Goal: Information Seeking & Learning: Find specific fact

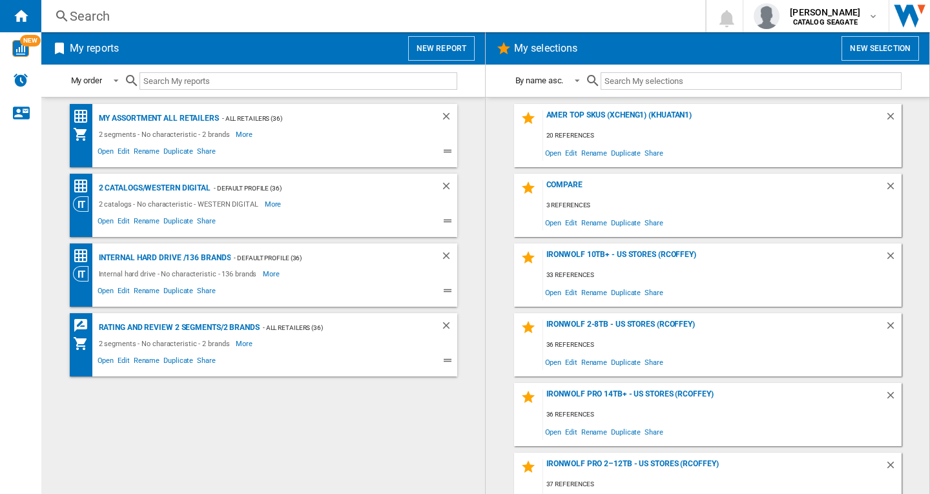
click at [127, 13] on div "Search" at bounding box center [371, 16] width 602 height 18
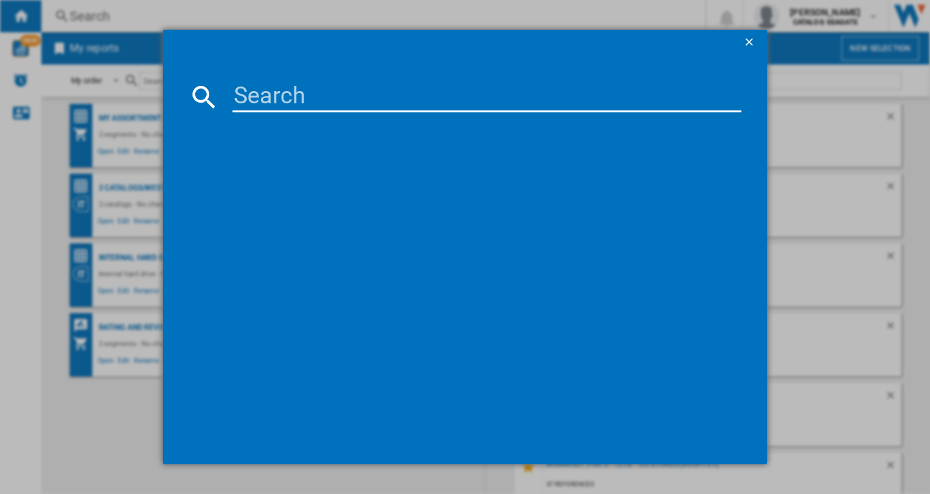
click at [313, 85] on input at bounding box center [486, 96] width 509 height 31
paste input "WESTERN DIGITAL C50 WDBMPH0010BNC BLACK 1TB"
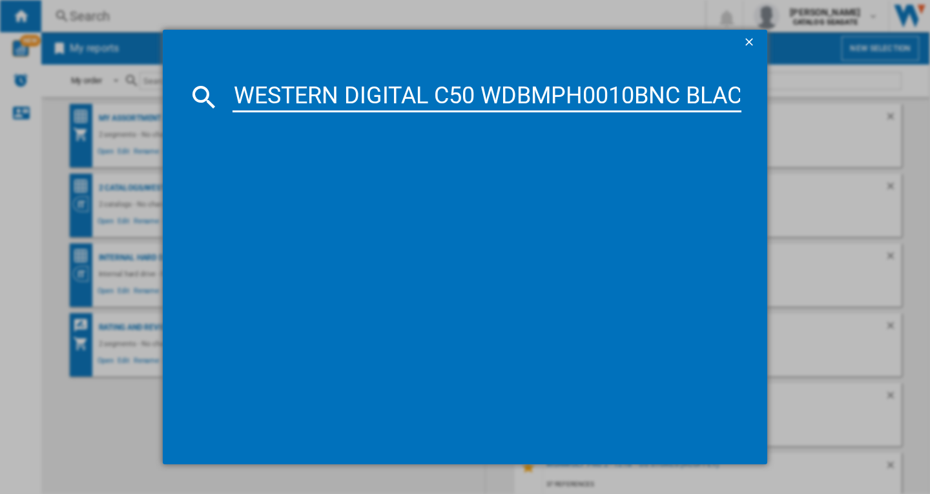
scroll to position [0, 67]
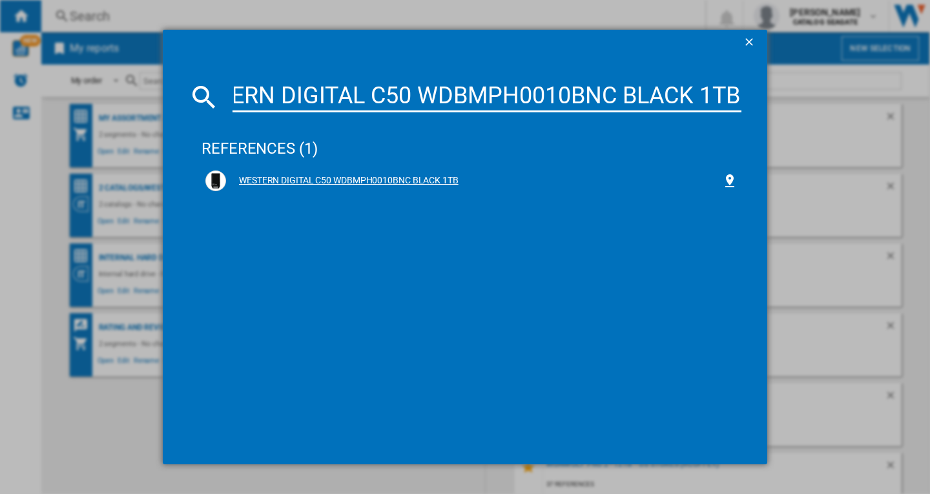
type input "WESTERN DIGITAL C50 WDBMPH0010BNC BLACK 1TB"
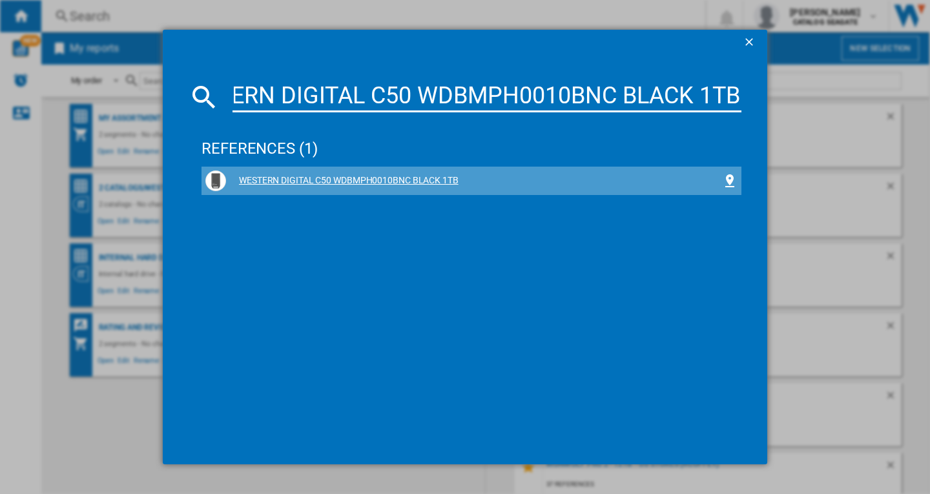
click at [378, 179] on div "WESTERN DIGITAL C50 WDBMPH0010BNC BLACK 1TB" at bounding box center [474, 180] width 496 height 13
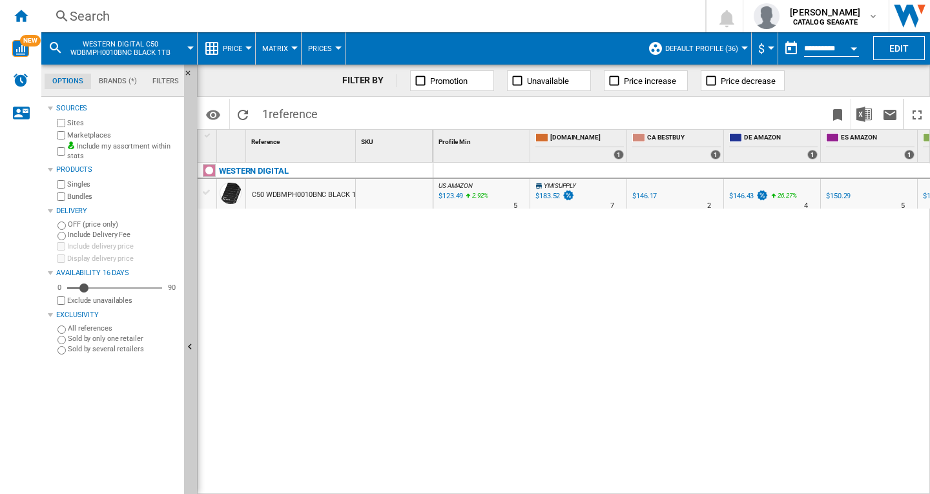
click at [184, 22] on div "Search" at bounding box center [371, 16] width 602 height 18
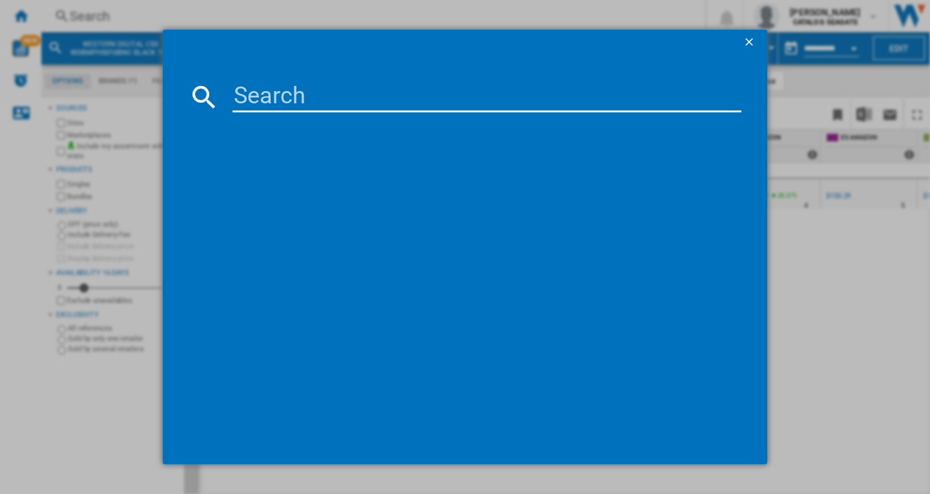
click at [331, 106] on input at bounding box center [486, 96] width 509 height 31
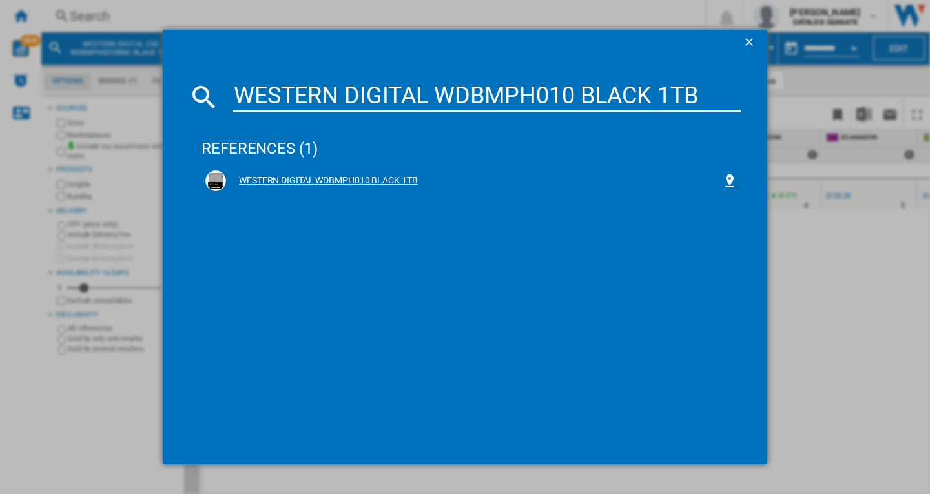
type input "WESTERN DIGITAL WDBMPH010 BLACK 1TB"
click at [313, 178] on div "WESTERN DIGITAL WDBMPH010 BLACK 1TB" at bounding box center [474, 180] width 496 height 13
